Goal: Browse casually

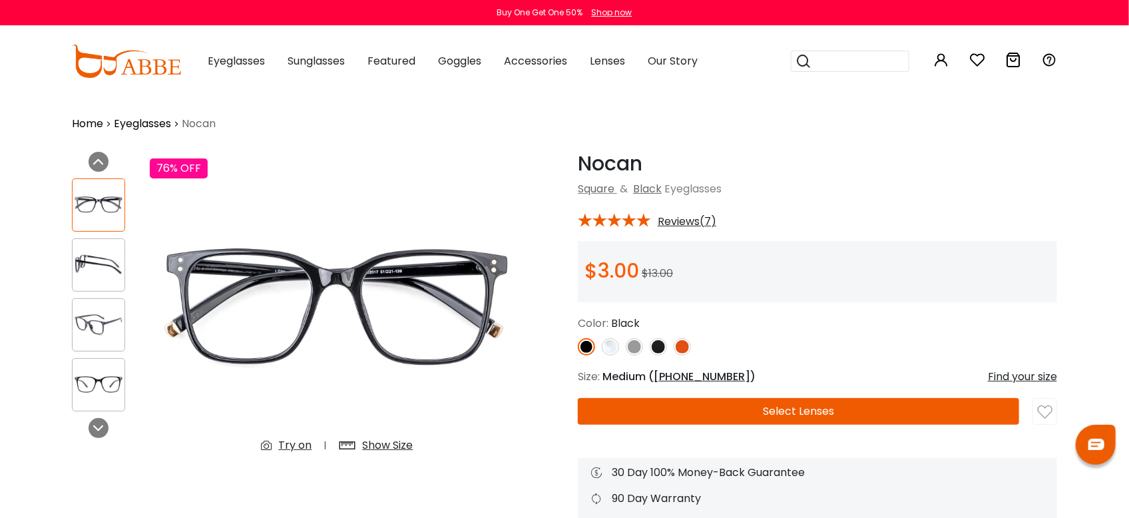
type input "**********"
click at [609, 346] on img at bounding box center [610, 346] width 17 height 17
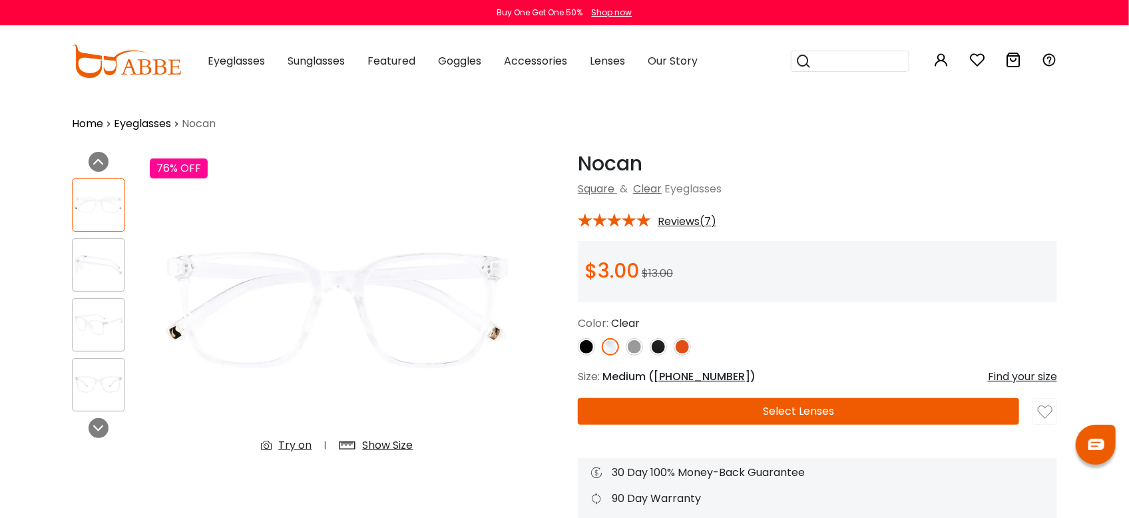
click at [631, 342] on img at bounding box center [634, 346] width 17 height 17
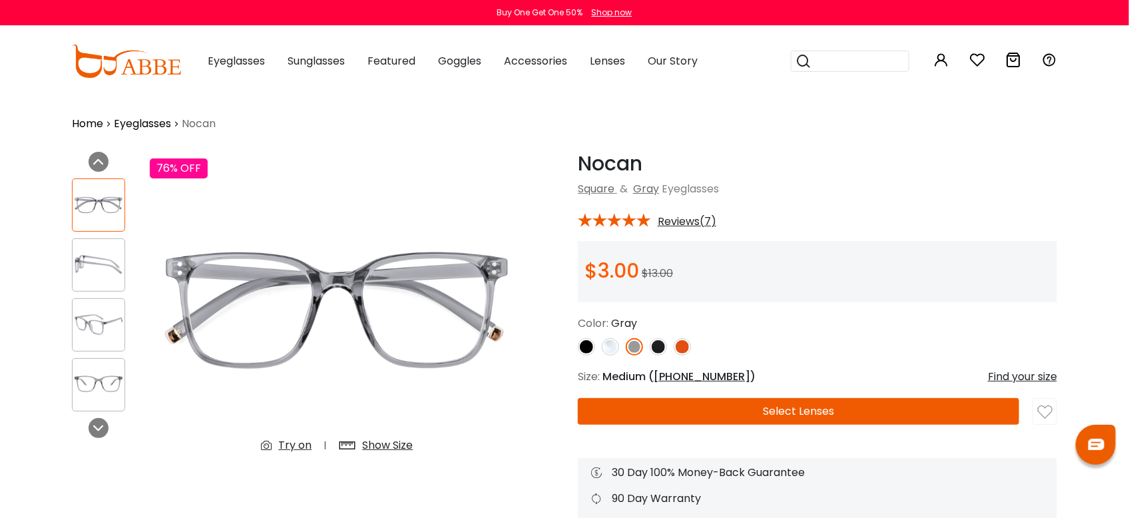
click at [659, 340] on img at bounding box center [658, 346] width 17 height 17
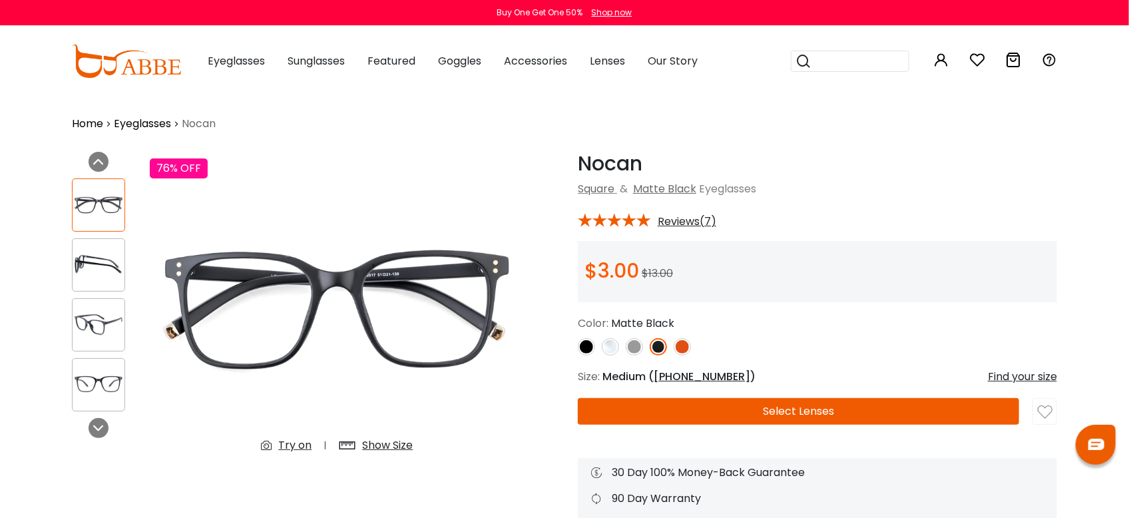
click at [683, 340] on img at bounding box center [682, 346] width 17 height 17
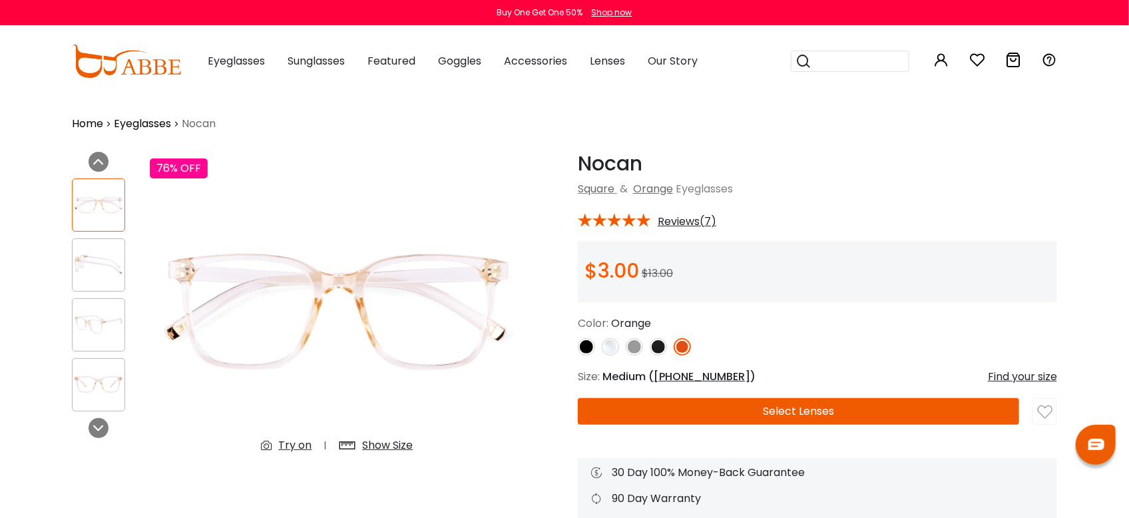
click at [656, 344] on img at bounding box center [658, 346] width 17 height 17
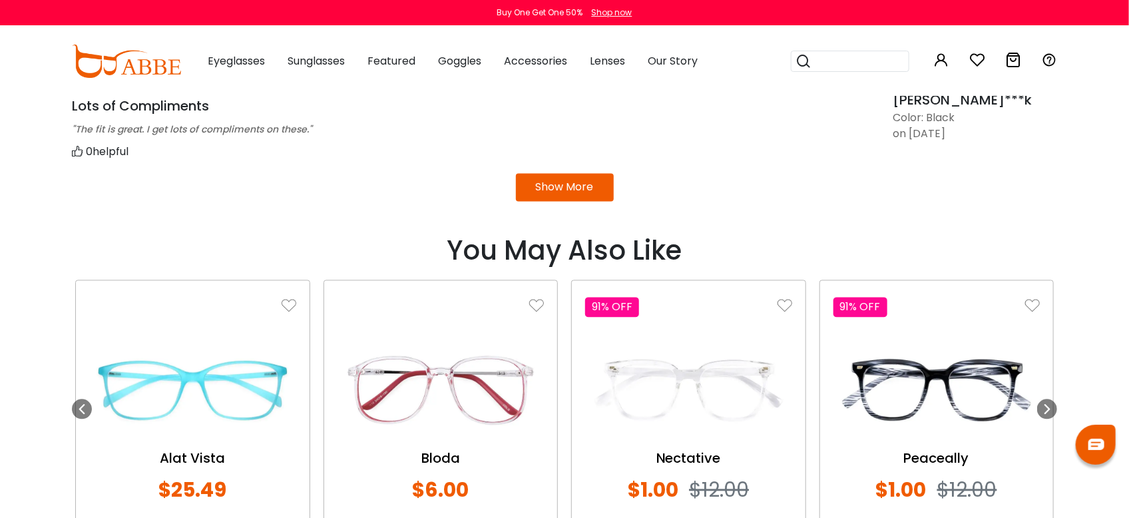
scroll to position [1415, 0]
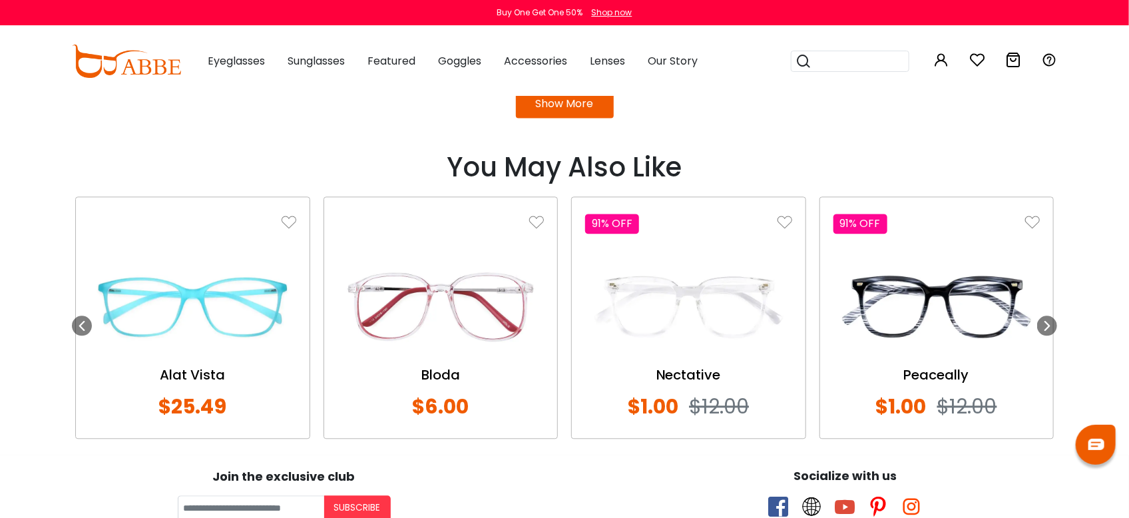
click at [979, 316] on img at bounding box center [937, 306] width 207 height 103
